Goal: Contribute content: Add original content to the website for others to see

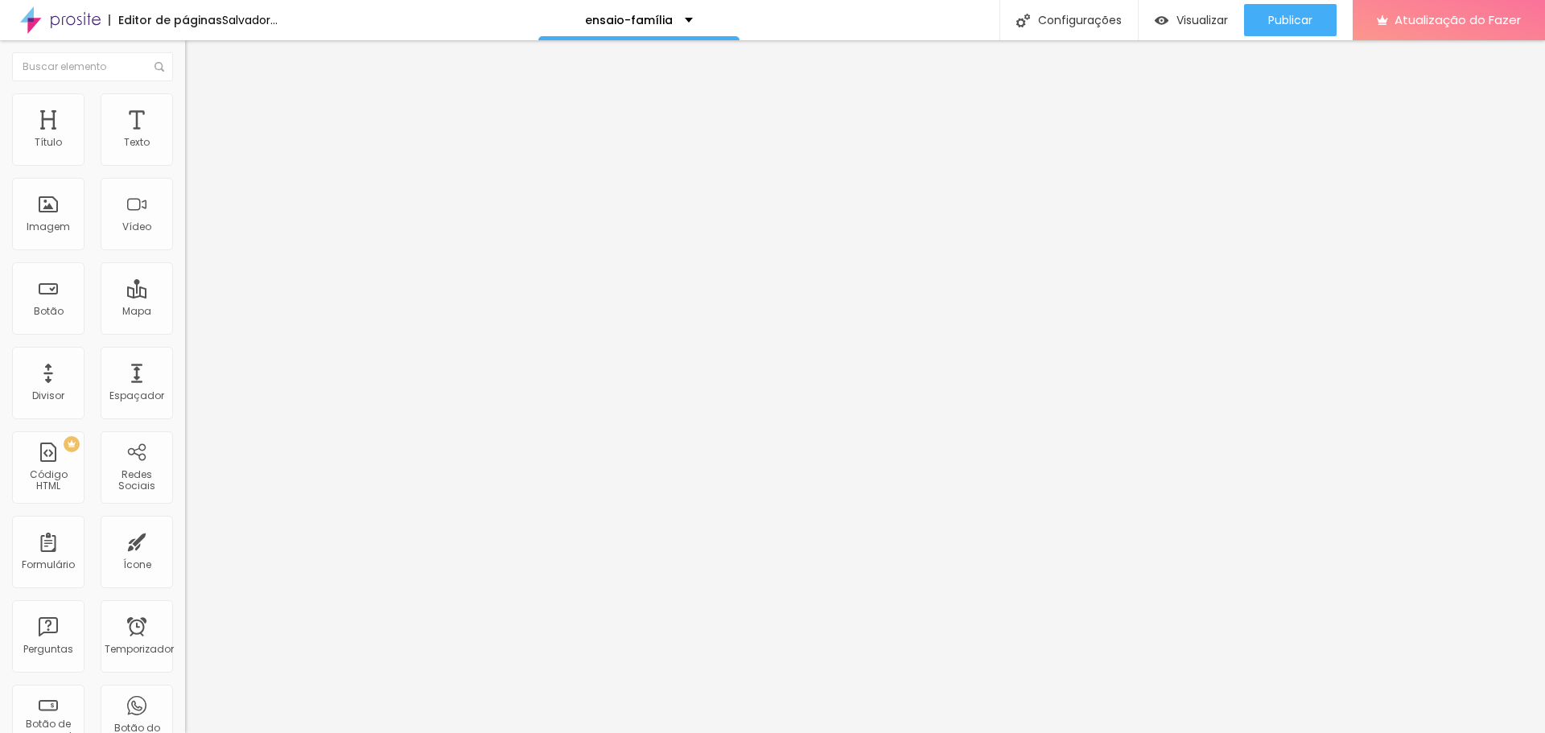
click at [195, 138] on font "Trocar imagem" at bounding box center [234, 132] width 78 height 14
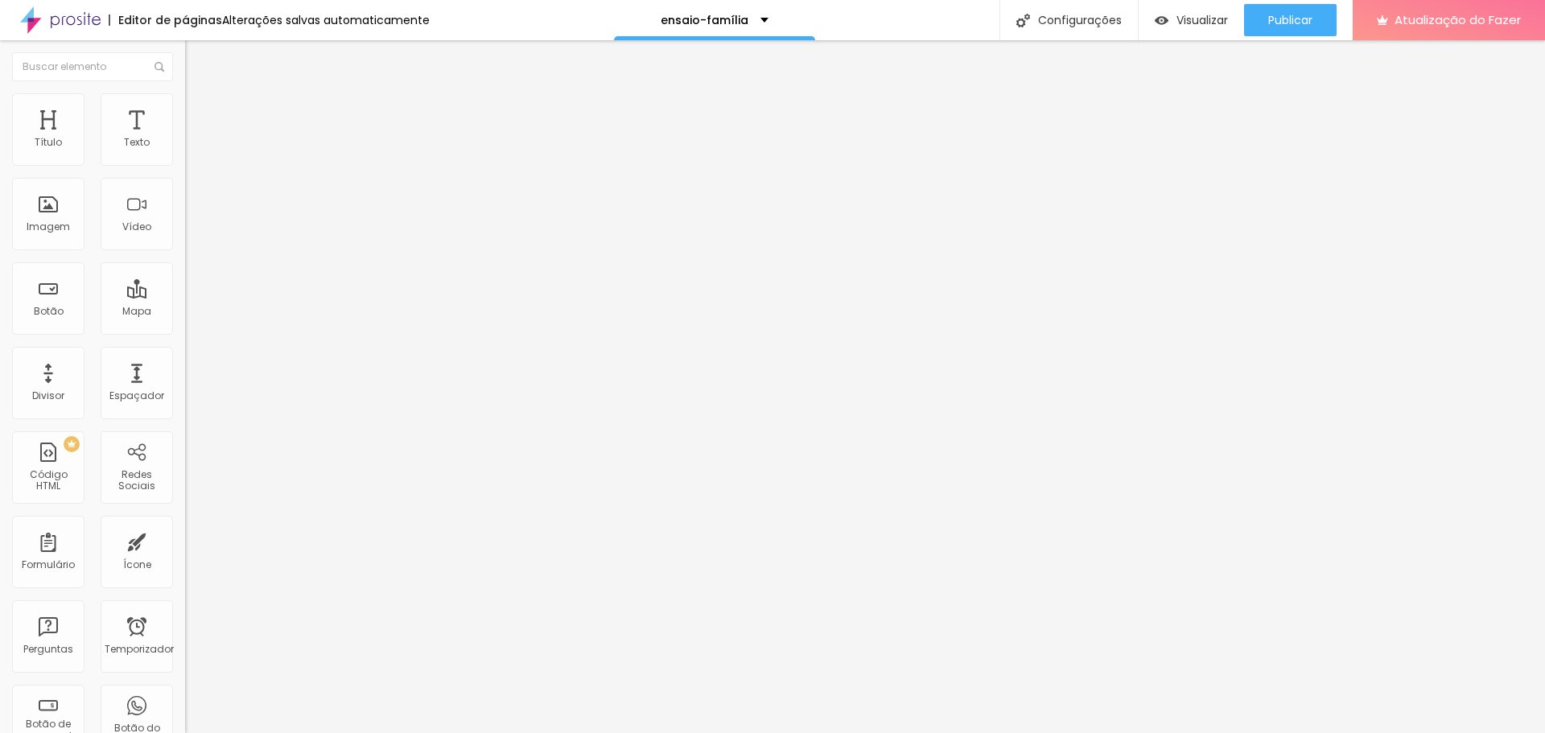
click at [1309, 20] on font "Publicar" at bounding box center [1290, 20] width 44 height 16
drag, startPoint x: 1274, startPoint y: 18, endPoint x: 1245, endPoint y: 2, distance: 32.7
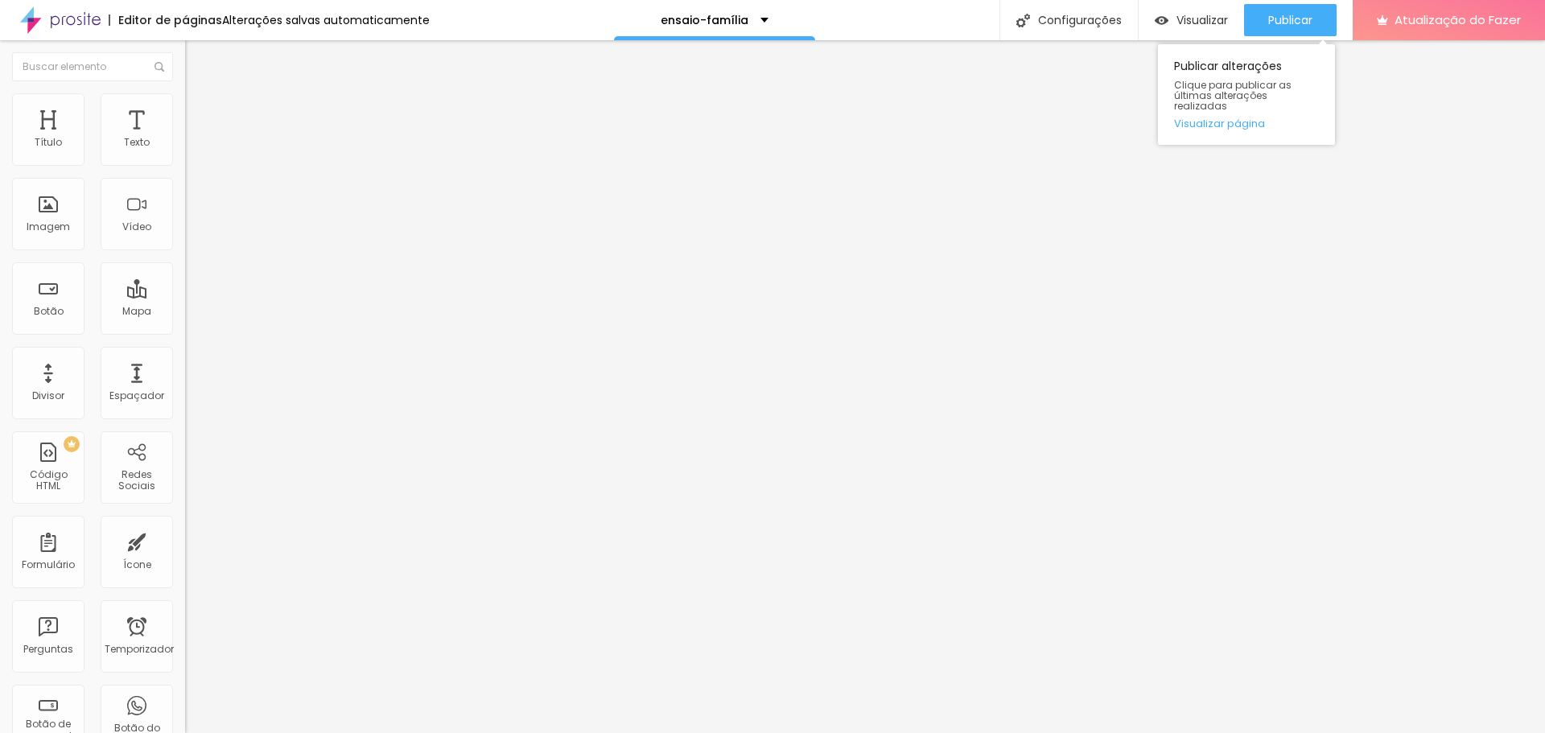
click at [1274, 18] on font "Publicar" at bounding box center [1290, 20] width 44 height 16
click at [1312, 15] on font "Publicar" at bounding box center [1290, 20] width 44 height 16
